Goal: Task Accomplishment & Management: Manage account settings

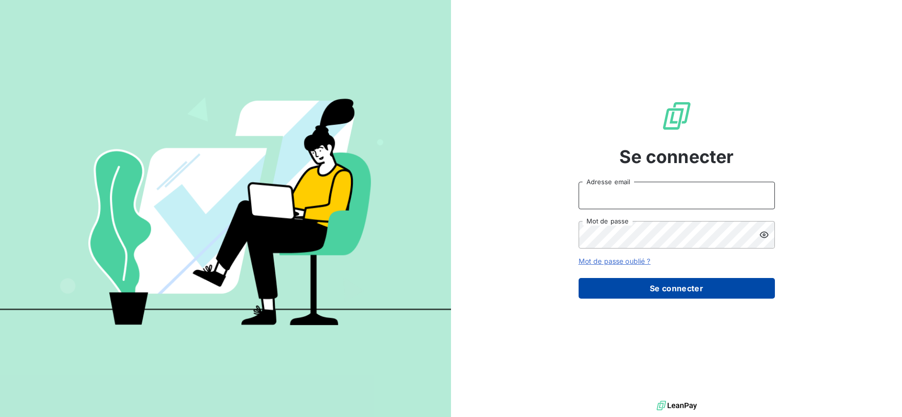
type input "[EMAIL_ADDRESS][DOMAIN_NAME]"
click at [685, 296] on button "Se connecter" at bounding box center [677, 288] width 196 height 21
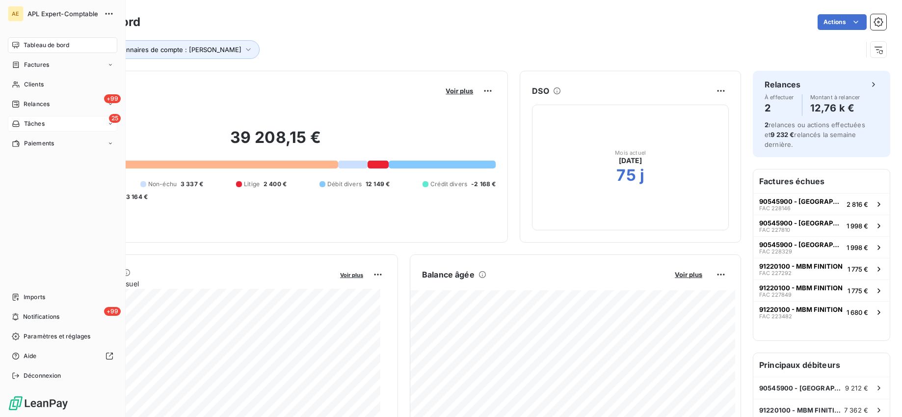
click at [39, 122] on span "Tâches" at bounding box center [34, 123] width 21 height 9
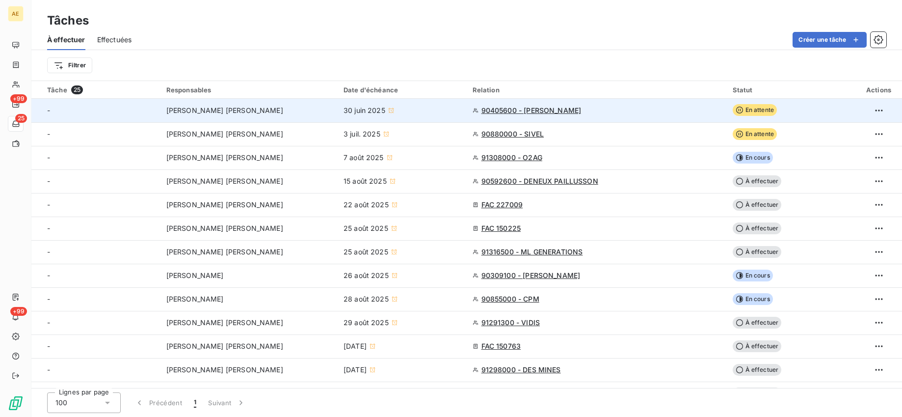
click at [538, 111] on span "90405600 - [PERSON_NAME]" at bounding box center [532, 111] width 100 height 10
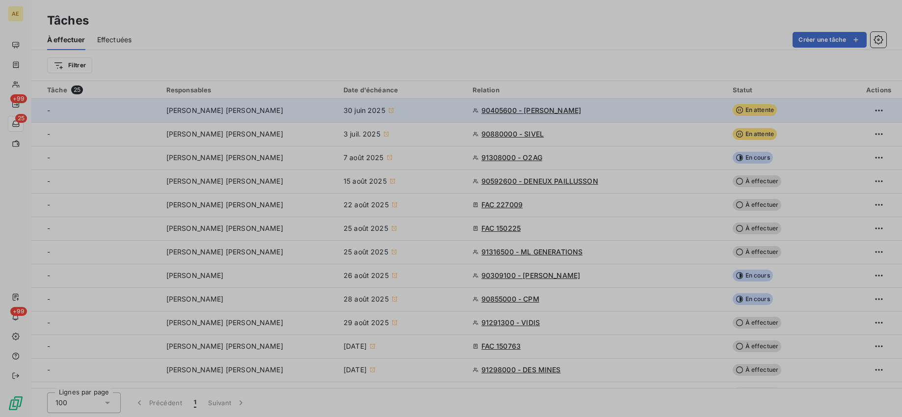
click at [538, 111] on div at bounding box center [451, 208] width 902 height 417
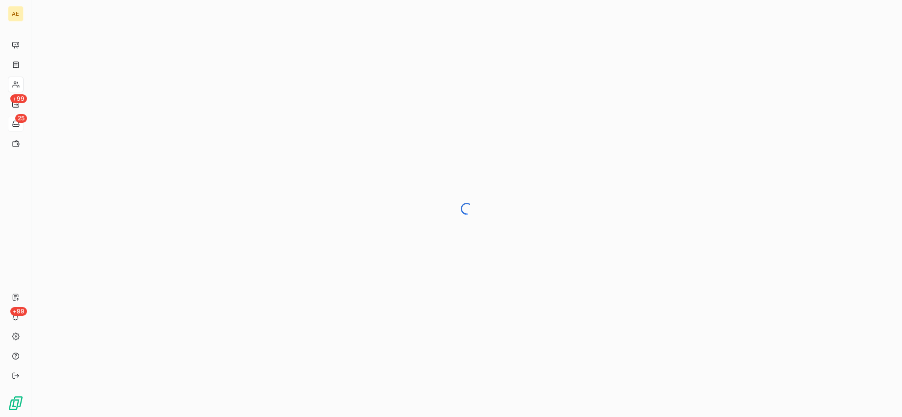
drag, startPoint x: 538, startPoint y: 111, endPoint x: 15, endPoint y: 125, distance: 523.1
click at [15, 125] on icon at bounding box center [16, 124] width 8 height 8
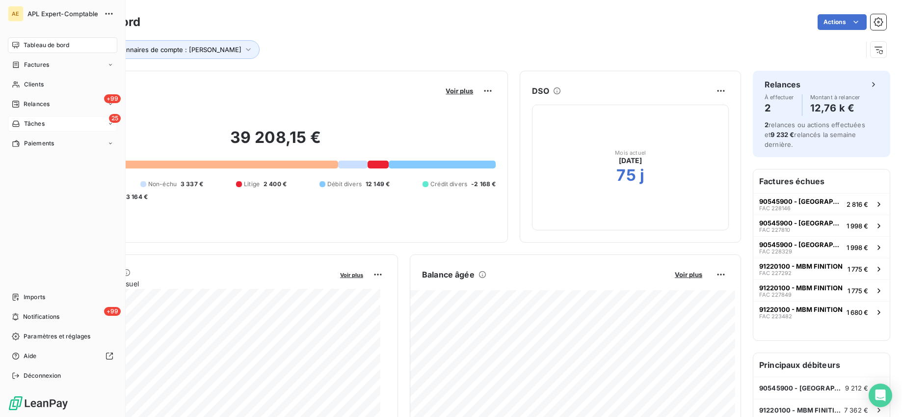
click at [37, 122] on span "Tâches" at bounding box center [34, 123] width 21 height 9
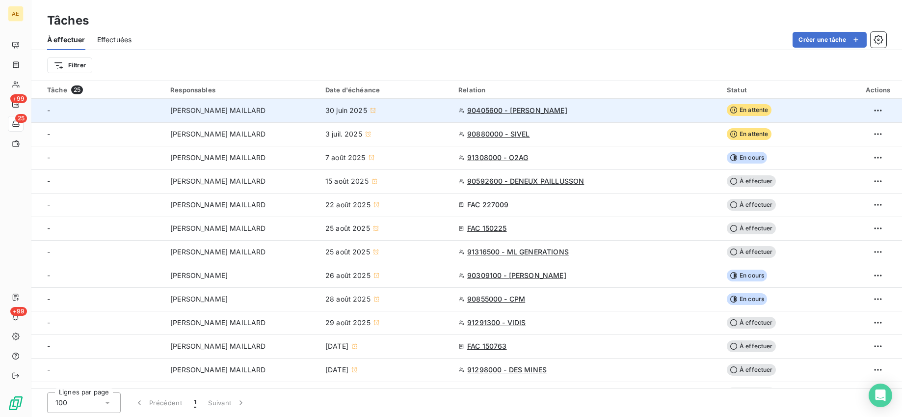
click at [756, 110] on span "En attente" at bounding box center [749, 110] width 45 height 12
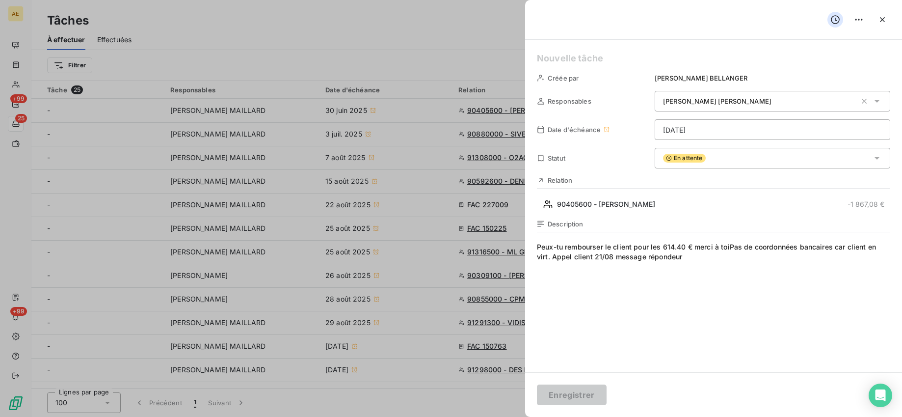
click at [757, 132] on html "AE +99 25 +99 Tâches À effectuer Effectuées Créer une tâche Filtrer Tâche 25 Re…" at bounding box center [451, 208] width 902 height 417
click at [672, 315] on html "AE +99 25 +99 Tâches À effectuer Effectuées Créer une tâche Filtrer Tâche 25 Re…" at bounding box center [451, 208] width 902 height 417
click at [890, 25] on button "button" at bounding box center [883, 20] width 16 height 16
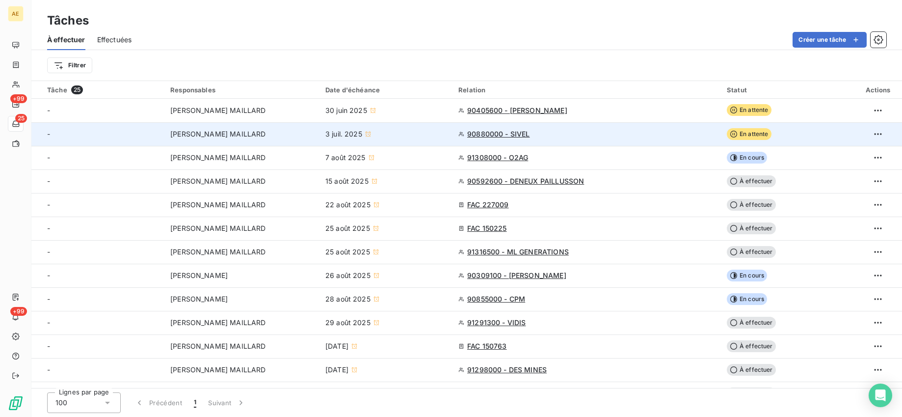
click at [749, 133] on span "En attente" at bounding box center [749, 134] width 45 height 12
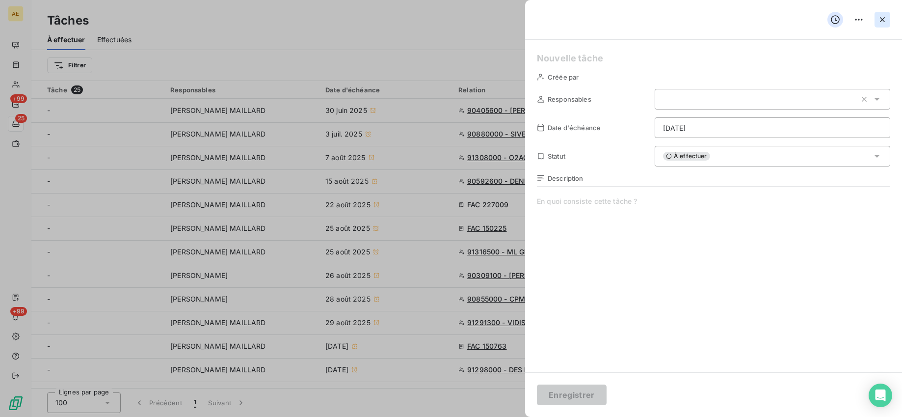
click at [885, 20] on icon "button" at bounding box center [883, 20] width 10 height 10
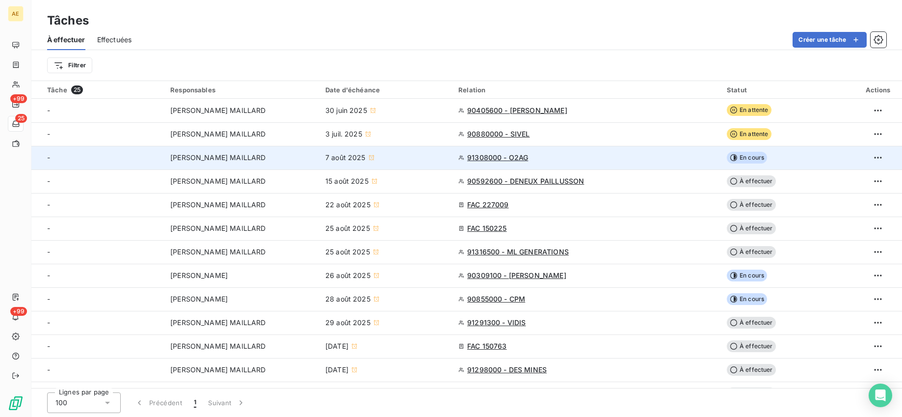
click at [755, 158] on span "En cours" at bounding box center [747, 158] width 40 height 12
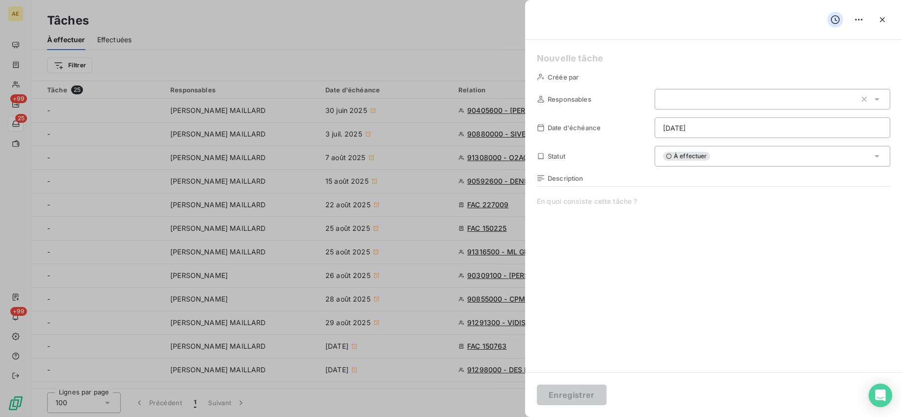
type input "07/08/2025"
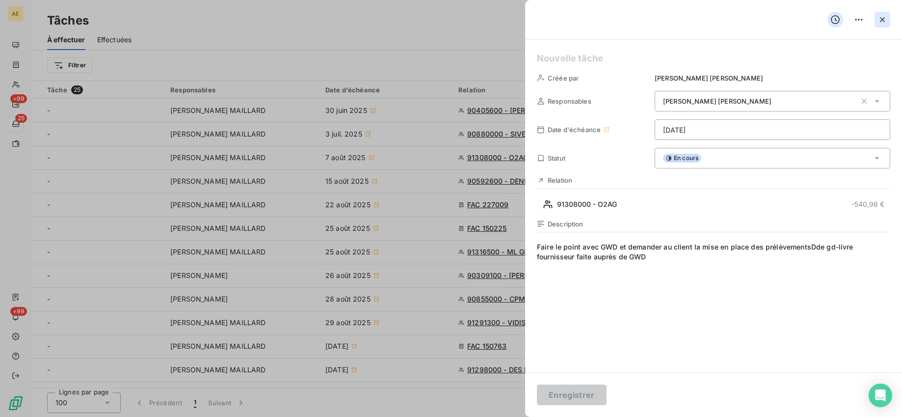
click at [885, 18] on icon "button" at bounding box center [883, 20] width 10 height 10
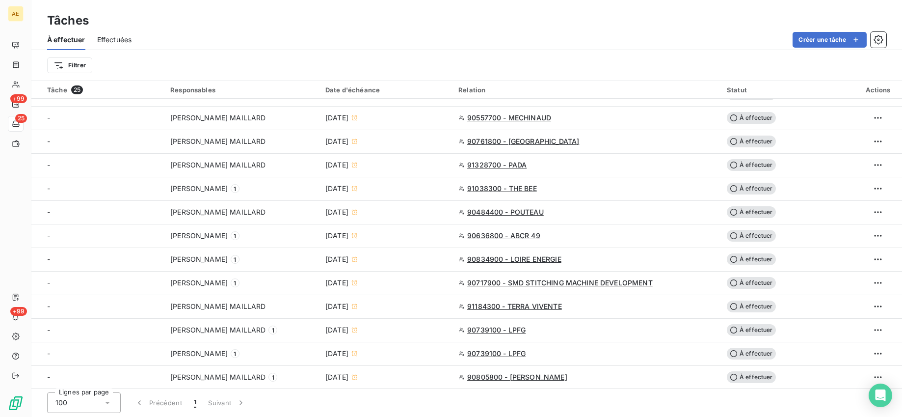
scroll to position [301, 0]
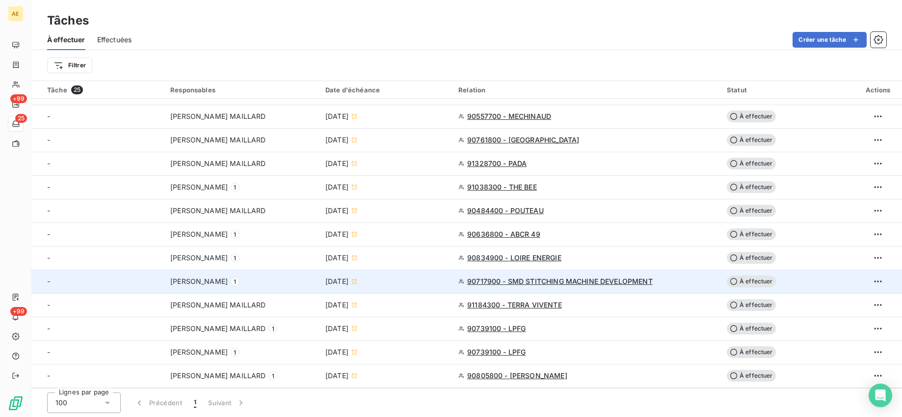
click at [751, 279] on span "À effectuer" at bounding box center [751, 281] width 49 height 12
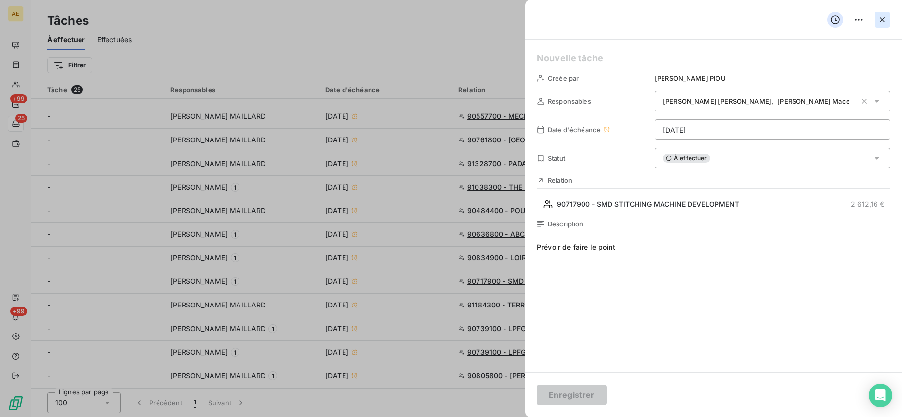
click at [883, 23] on icon "button" at bounding box center [883, 20] width 10 height 10
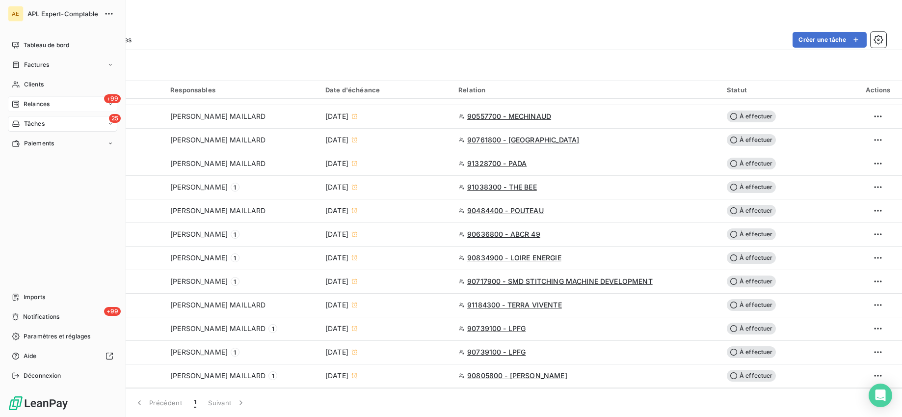
click at [48, 104] on span "Relances" at bounding box center [37, 104] width 26 height 9
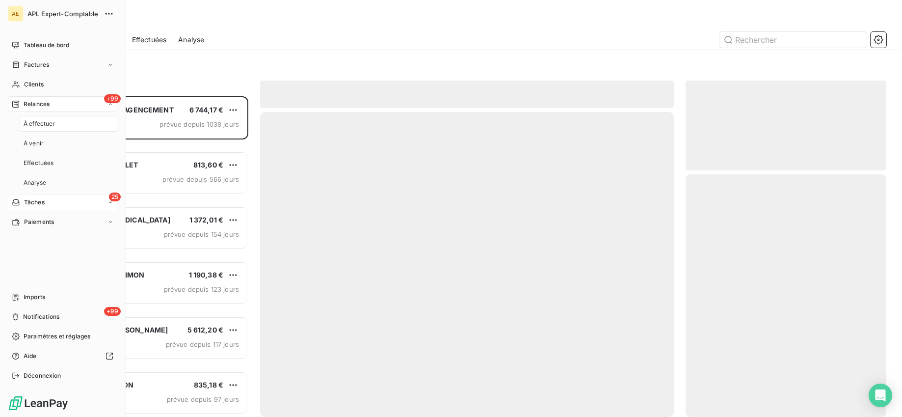
scroll to position [309, 190]
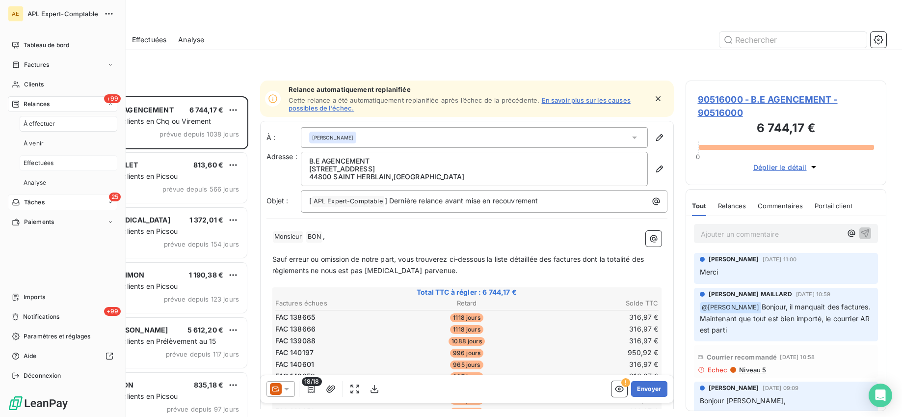
click at [52, 160] on span "Effectuées" at bounding box center [39, 163] width 30 height 9
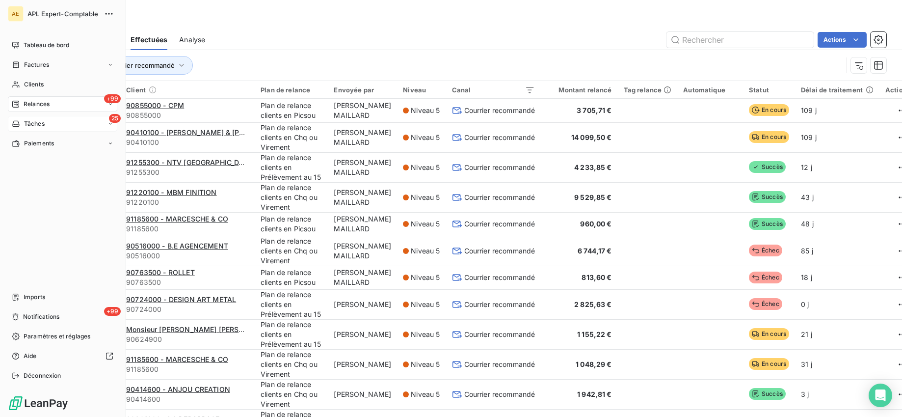
click at [51, 106] on div "+99 Relances" at bounding box center [62, 104] width 109 height 16
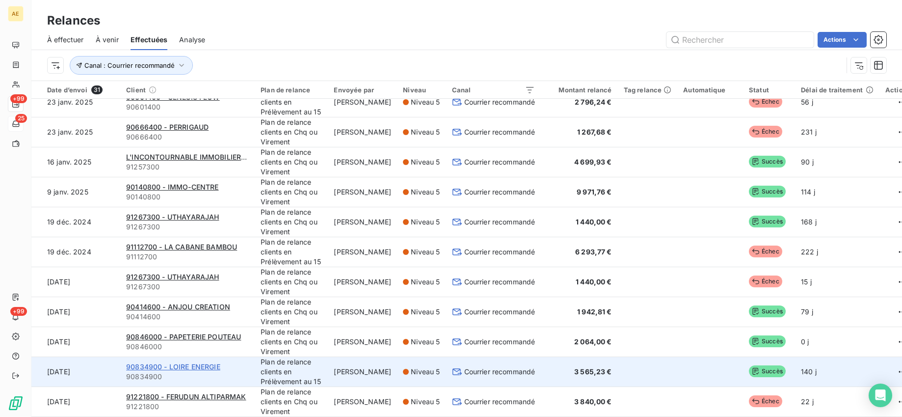
scroll to position [33, 0]
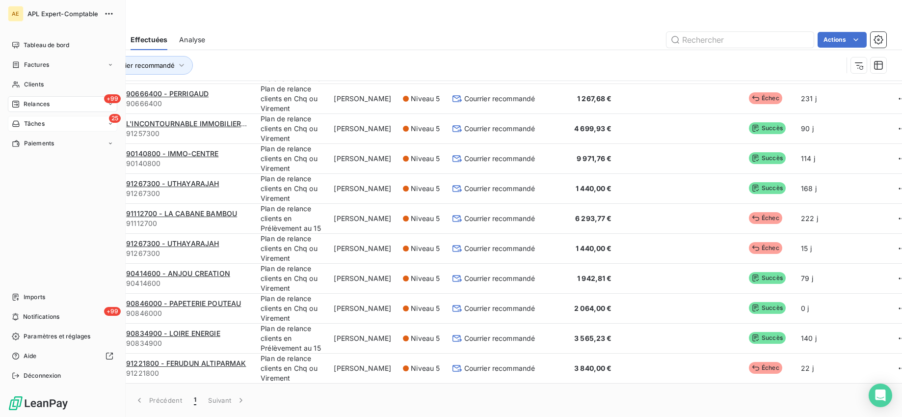
click at [21, 101] on div "Relances" at bounding box center [31, 104] width 38 height 9
click at [49, 144] on div "À venir" at bounding box center [69, 144] width 98 height 16
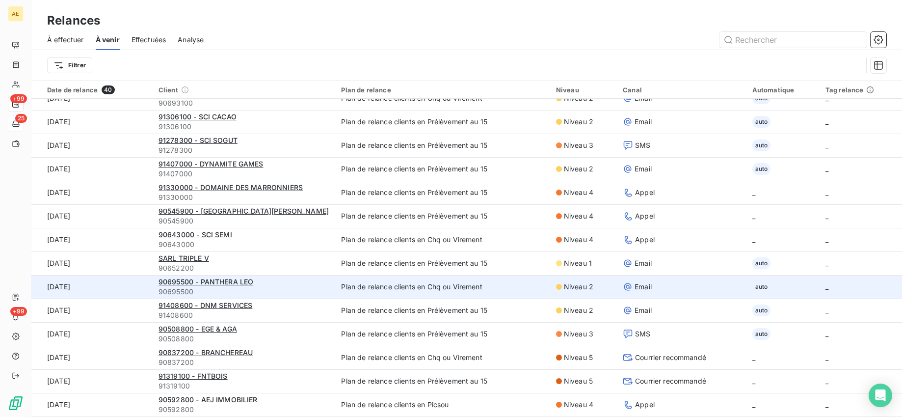
scroll to position [33, 0]
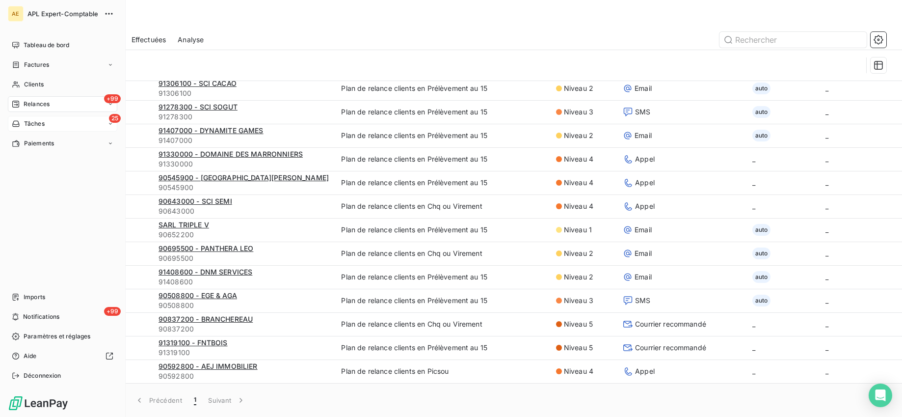
click at [44, 105] on span "Relances" at bounding box center [37, 104] width 26 height 9
click at [71, 123] on div "À effectuer" at bounding box center [69, 124] width 98 height 16
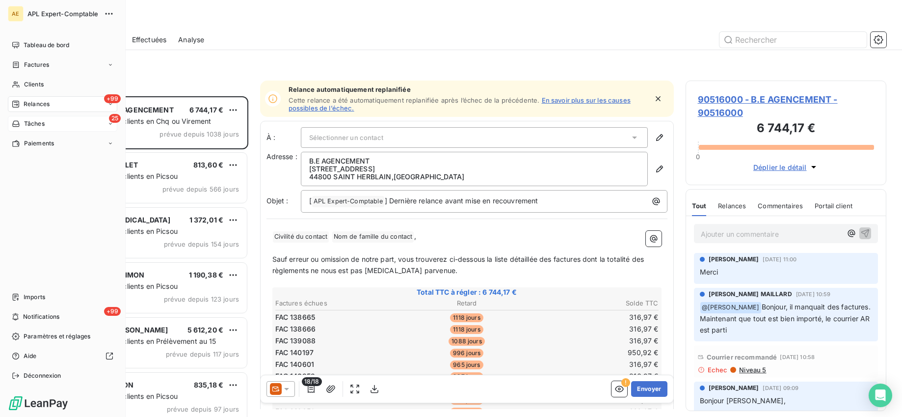
click at [49, 106] on span "Relances" at bounding box center [37, 104] width 26 height 9
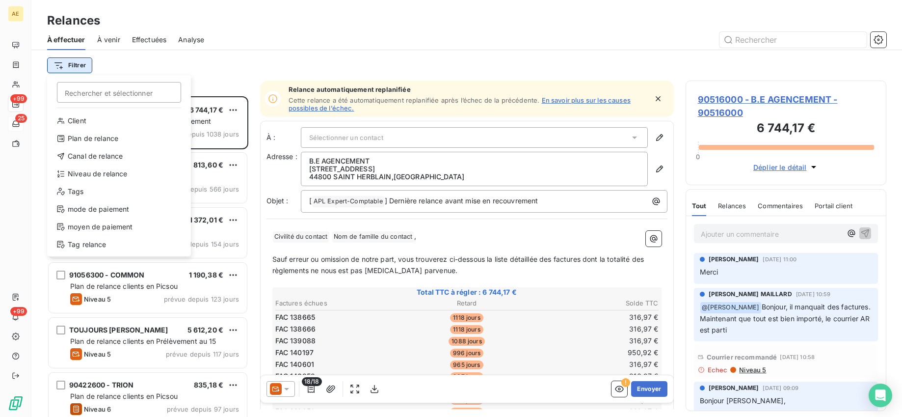
click at [82, 61] on html "AE +99 25 +99 Relances À effectuer À venir Effectuées Analyse Filtrer Recherche…" at bounding box center [451, 208] width 902 height 417
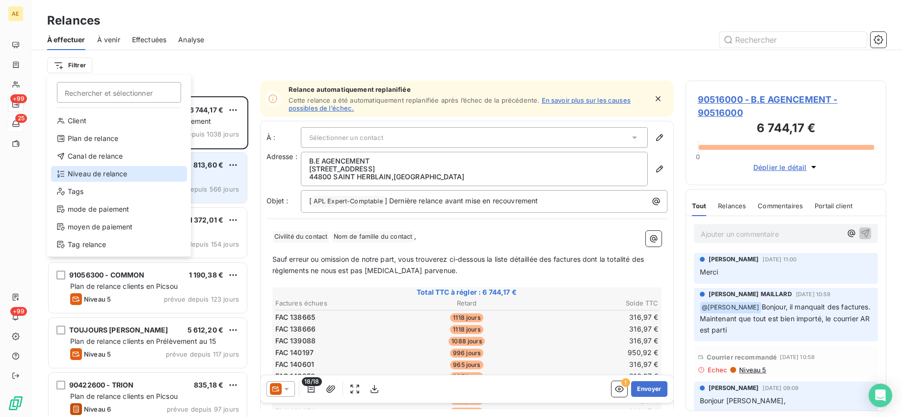
drag, startPoint x: 109, startPoint y: 177, endPoint x: 150, endPoint y: 160, distance: 43.8
click at [110, 175] on div "Niveau de relance" at bounding box center [119, 174] width 136 height 16
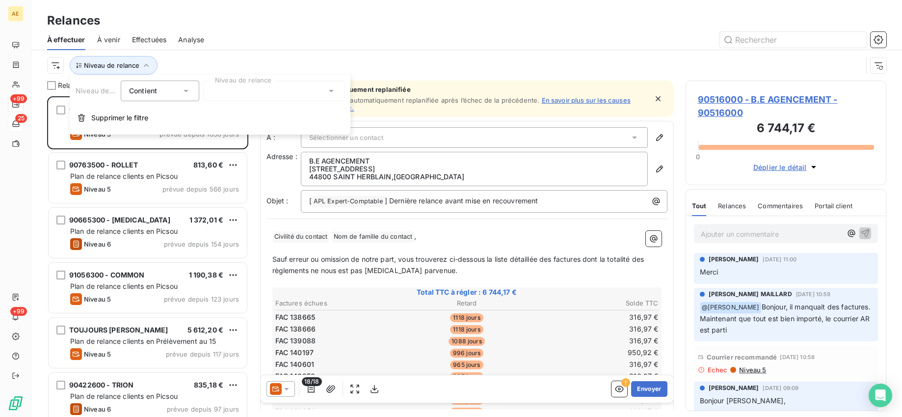
click at [260, 98] on div at bounding box center [273, 91] width 141 height 21
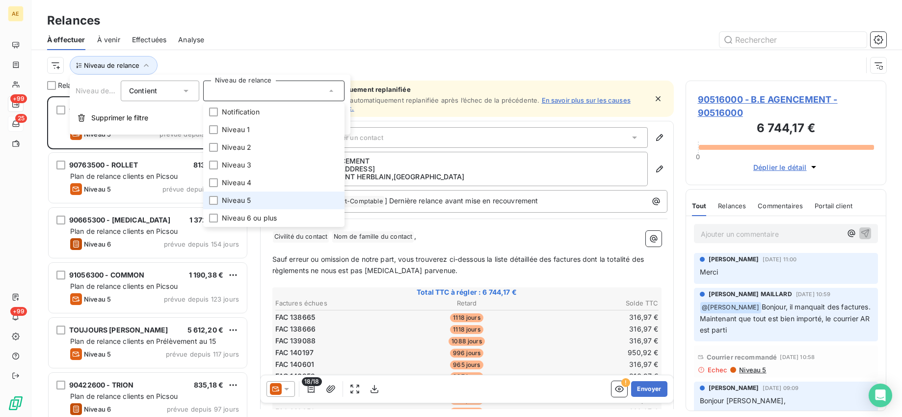
click at [241, 198] on span "Niveau 5" at bounding box center [236, 200] width 29 height 10
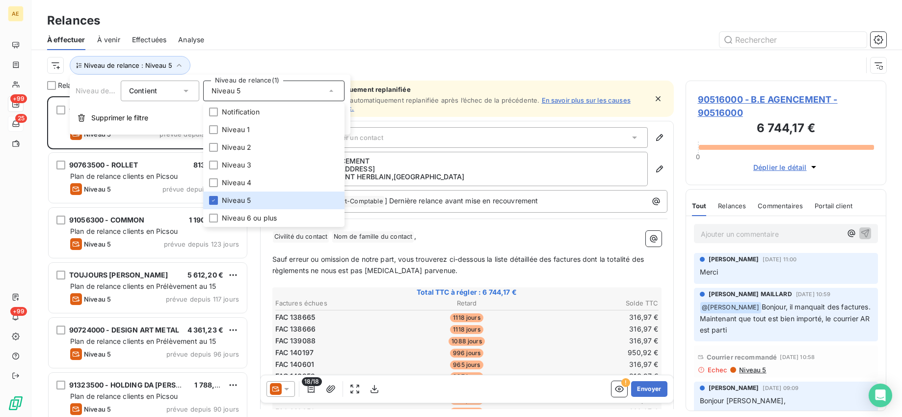
click at [384, 42] on div at bounding box center [551, 40] width 671 height 16
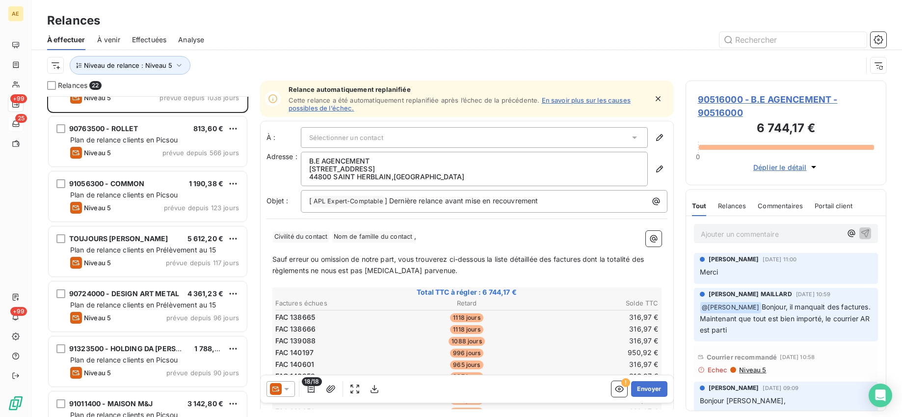
scroll to position [0, 0]
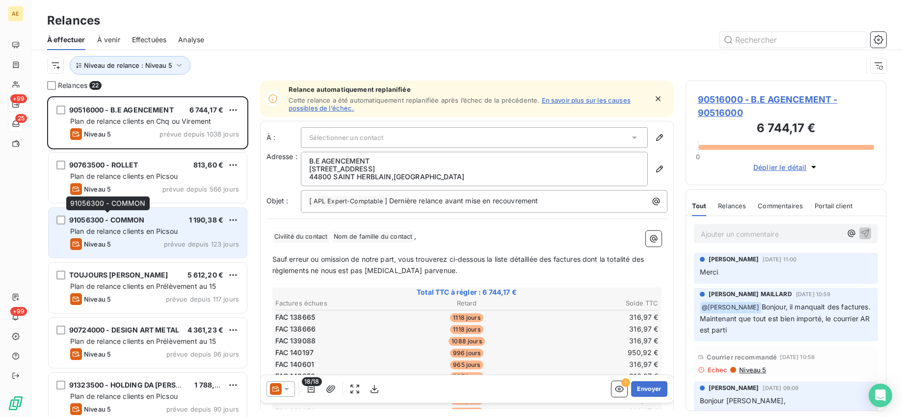
click at [134, 224] on div "91056300 - COMMON" at bounding box center [107, 220] width 76 height 10
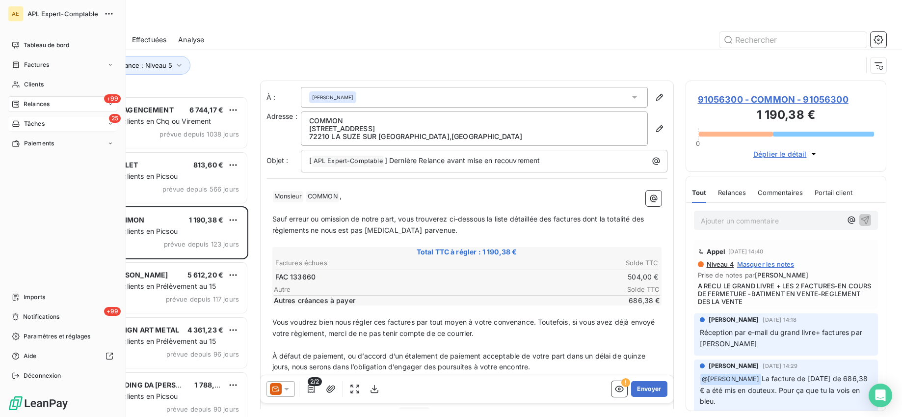
click at [47, 103] on span "Relances" at bounding box center [37, 104] width 26 height 9
click at [38, 103] on span "Relances" at bounding box center [37, 104] width 26 height 9
click at [43, 161] on span "Effectuées" at bounding box center [39, 163] width 30 height 9
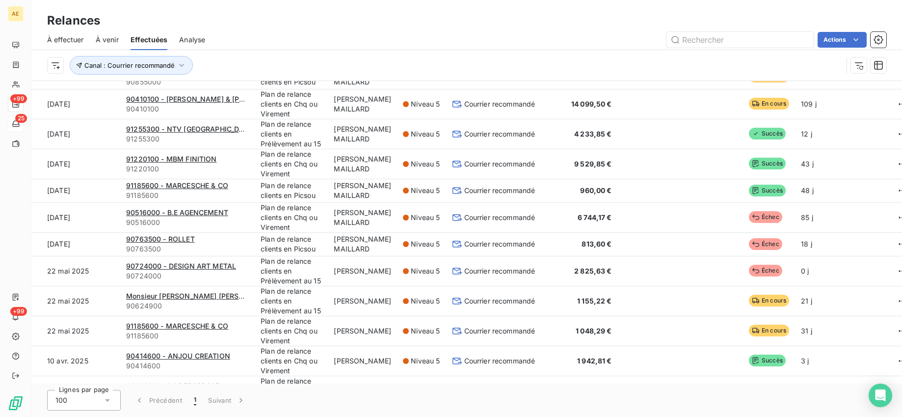
click at [370, 22] on div "Relances" at bounding box center [466, 21] width 871 height 18
